Goal: Task Accomplishment & Management: Manage account settings

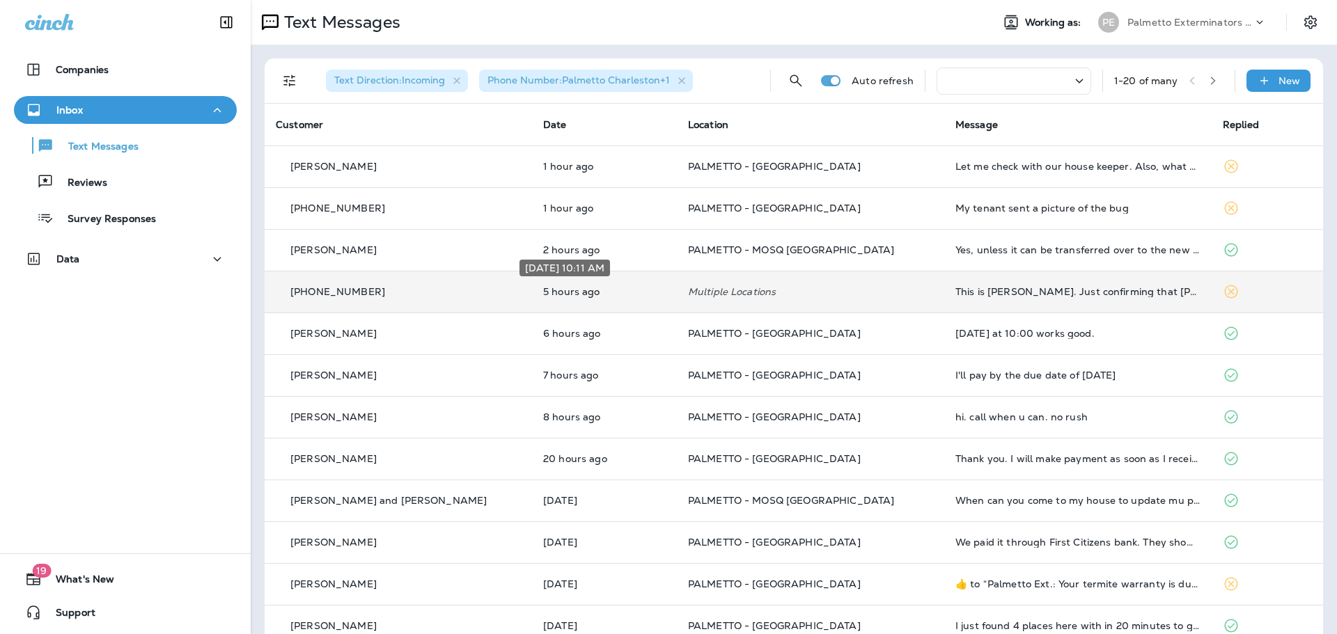
click at [551, 287] on p "5 hours ago" at bounding box center [604, 291] width 123 height 11
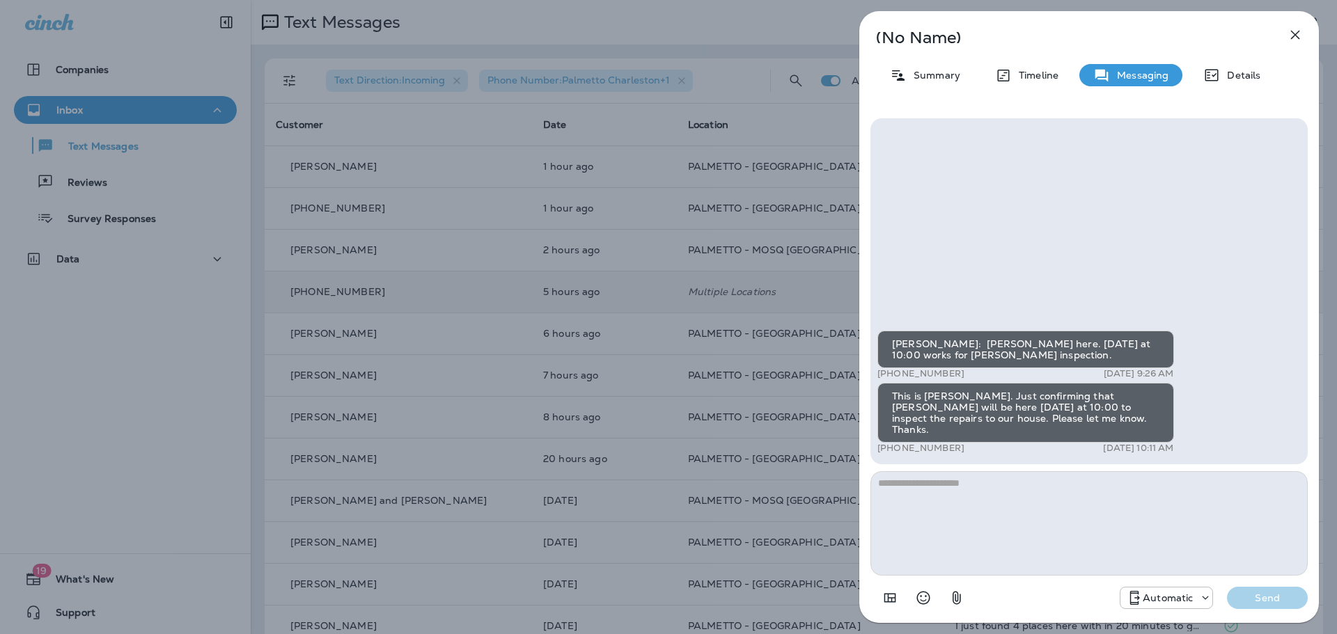
click at [672, 281] on div "(No Name) Summary Timeline Messaging Details Jason: Jeff DiPasquale here. Frida…" at bounding box center [668, 317] width 1337 height 634
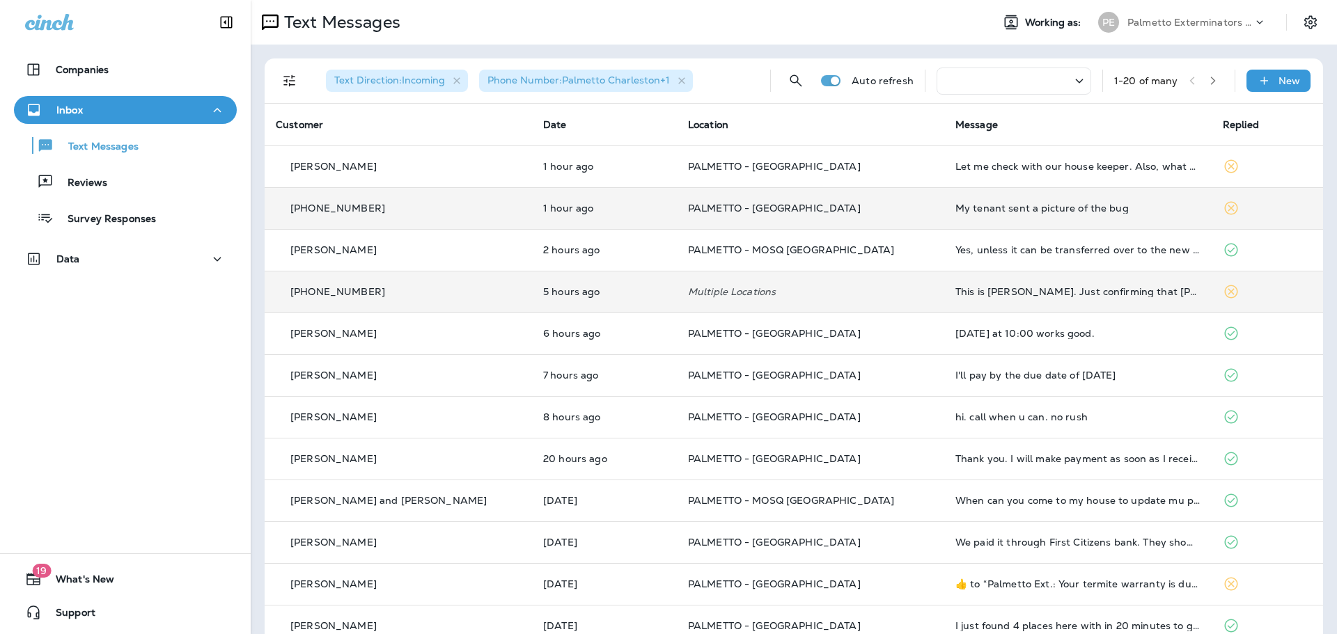
click at [818, 214] on td "PALMETTO - [GEOGRAPHIC_DATA]" at bounding box center [810, 208] width 267 height 42
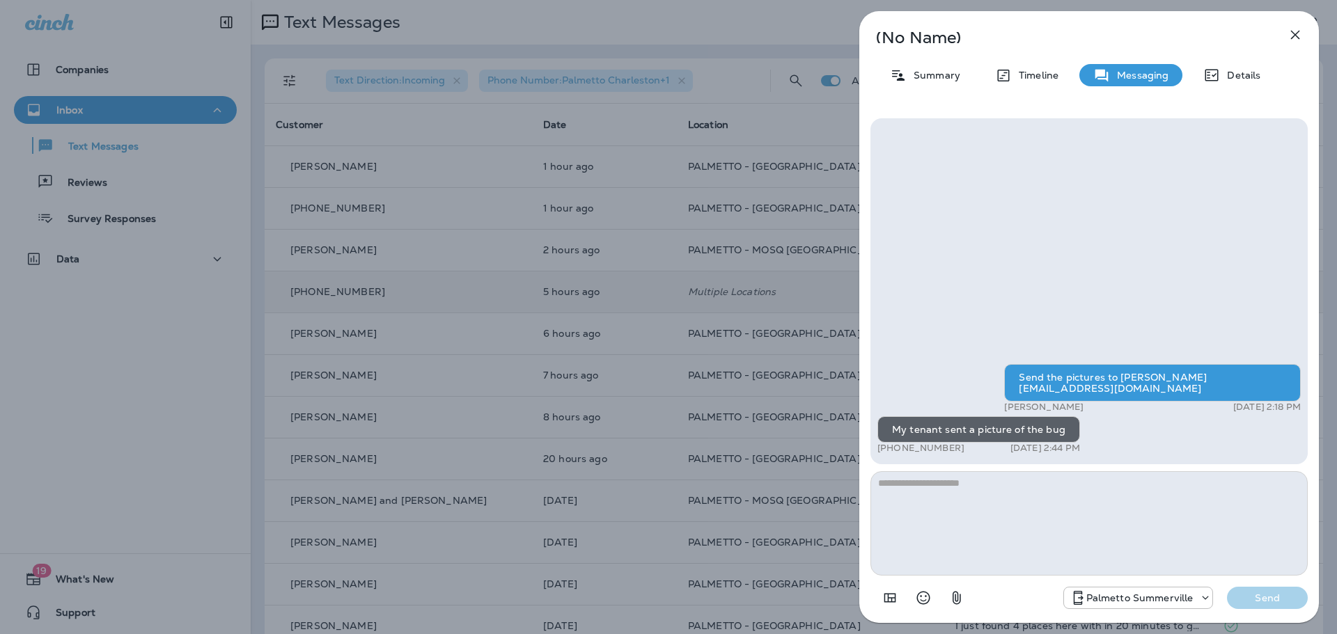
click at [798, 312] on div "(No Name) Summary Timeline Messaging Details Send the pictures to justinf@palme…" at bounding box center [668, 317] width 1337 height 634
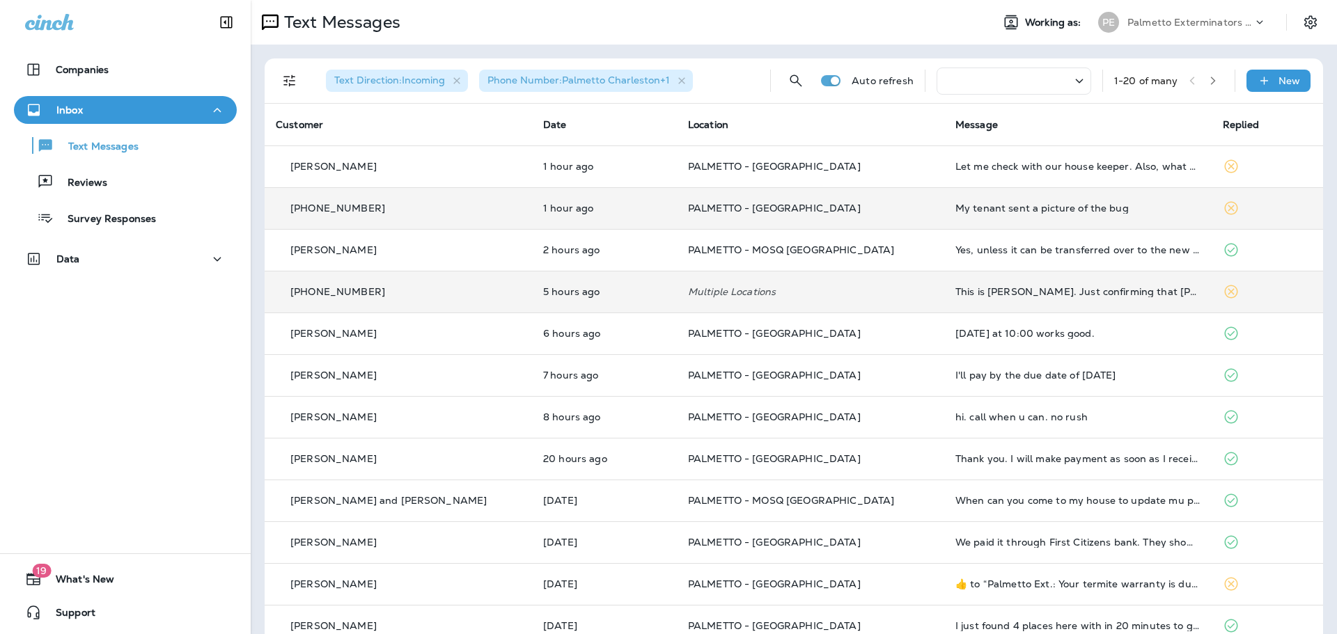
click at [915, 219] on td "PALMETTO - [GEOGRAPHIC_DATA]" at bounding box center [810, 208] width 267 height 42
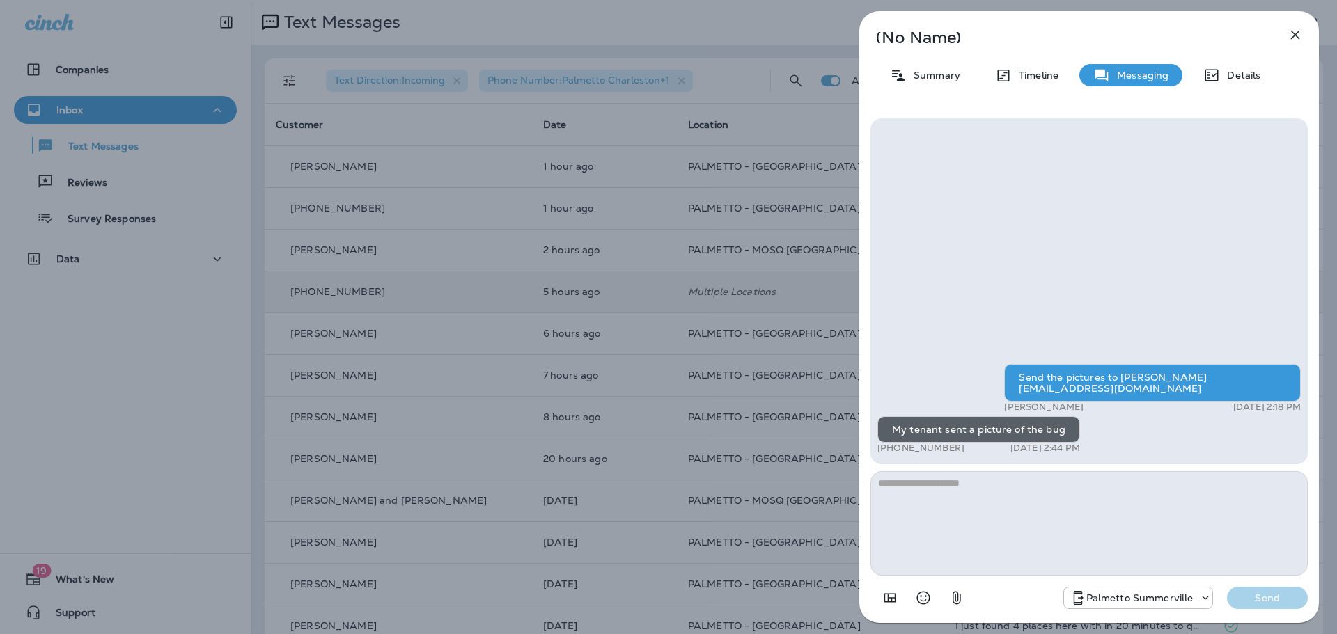
click at [770, 326] on div "(No Name) Summary Timeline Messaging Details Send the pictures to justinf@palme…" at bounding box center [668, 317] width 1337 height 634
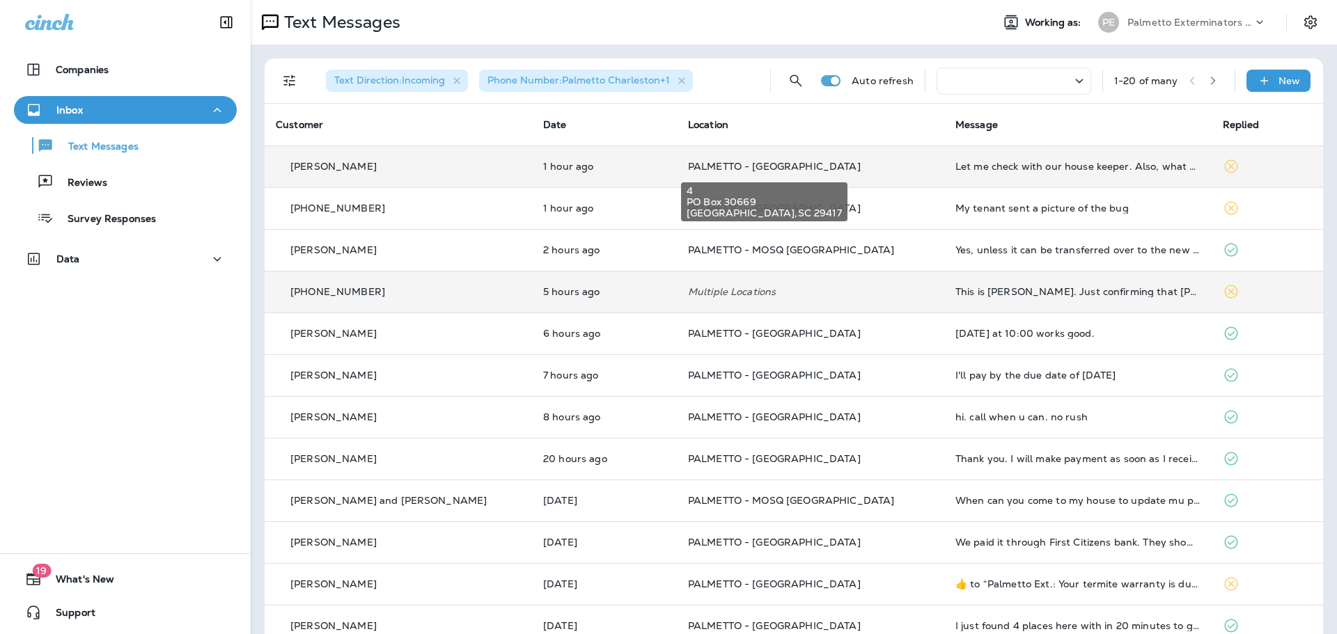
click at [688, 165] on span "PALMETTO - [GEOGRAPHIC_DATA]" at bounding box center [774, 166] width 173 height 13
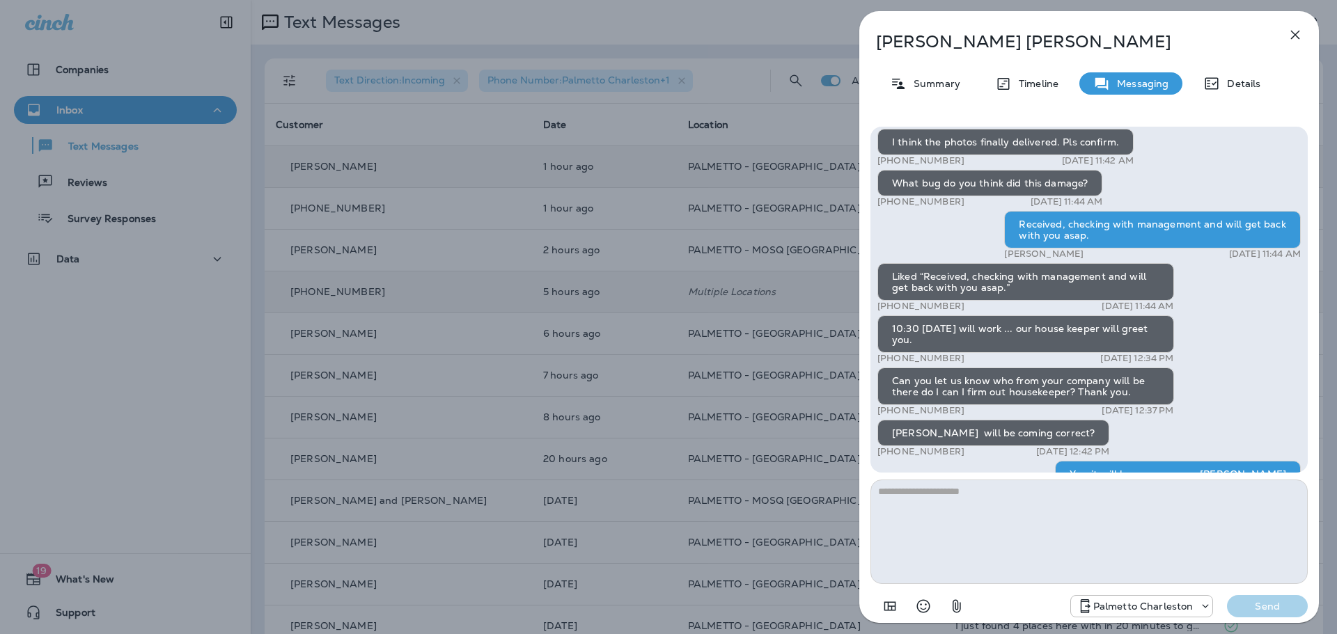
scroll to position [1, 0]
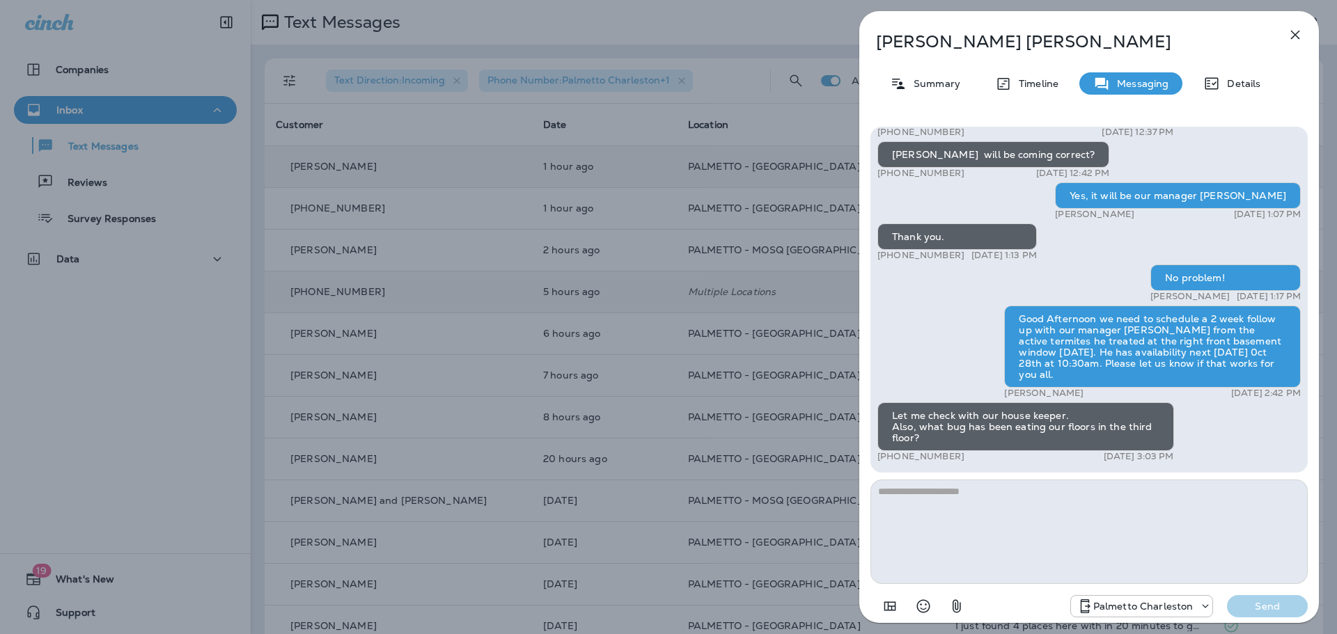
click at [530, 224] on div "Susan Perkins Summary Timeline Messaging Details Can you please check our floor…" at bounding box center [668, 317] width 1337 height 634
